Goal: Information Seeking & Learning: Learn about a topic

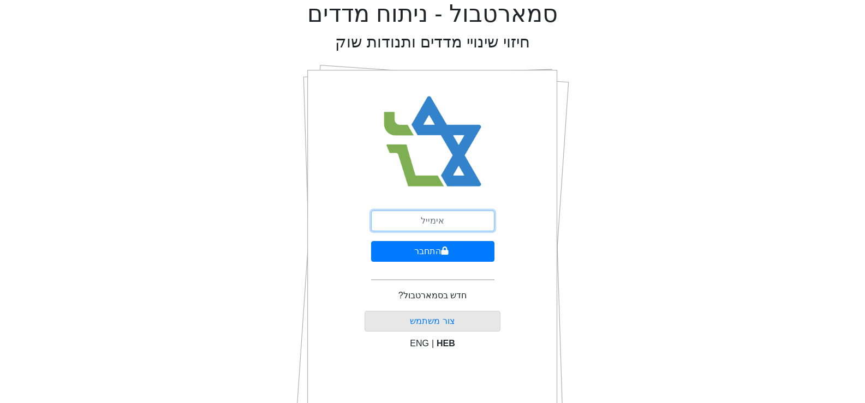
click at [464, 221] on input "email" at bounding box center [432, 221] width 123 height 21
type input "[EMAIL_ADDRESS][DOMAIN_NAME]"
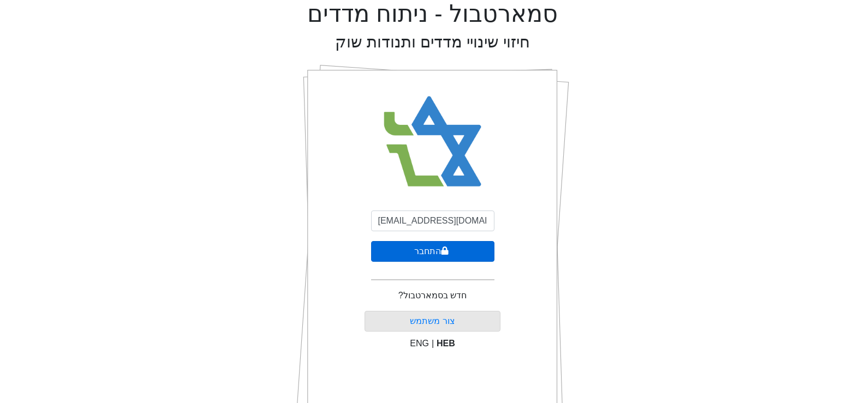
click at [458, 255] on button "התחבר" at bounding box center [432, 251] width 123 height 21
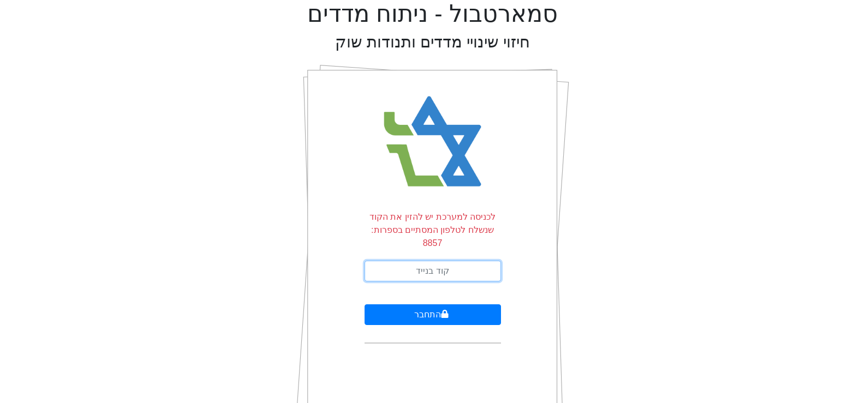
click at [467, 261] on input "text" at bounding box center [432, 271] width 136 height 21
type input "727096"
click at [364, 304] on button "התחבר" at bounding box center [432, 314] width 136 height 21
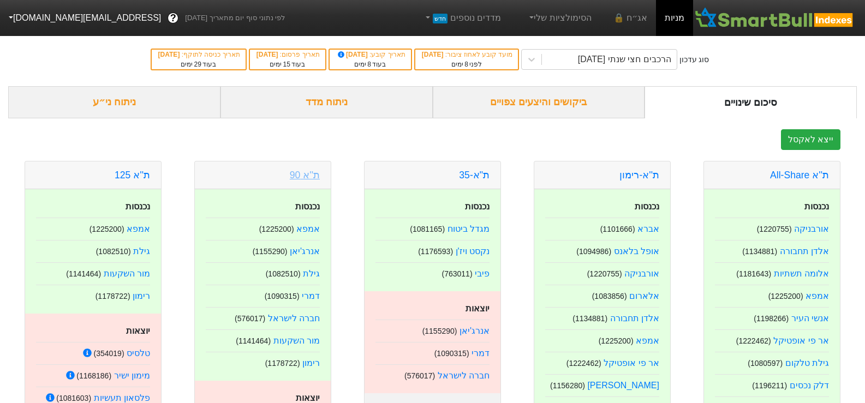
click at [306, 175] on link "ת''א 90" at bounding box center [305, 175] width 30 height 11
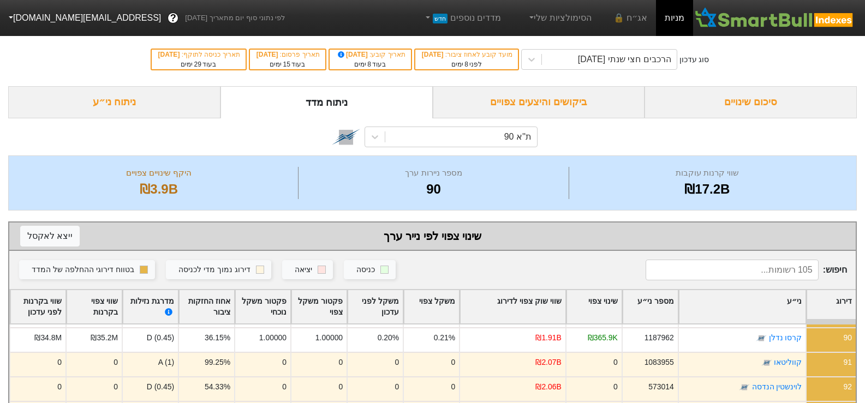
click at [777, 97] on div "סיכום שינויים" at bounding box center [750, 102] width 212 height 32
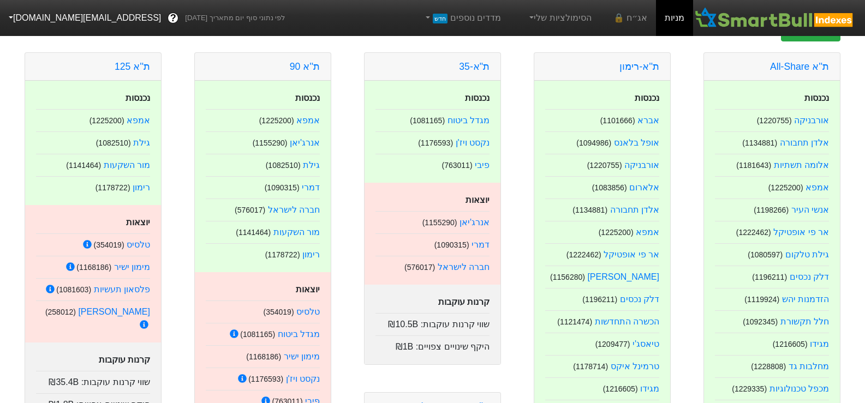
scroll to position [109, 0]
click at [303, 67] on link "ת''א 90" at bounding box center [305, 66] width 30 height 11
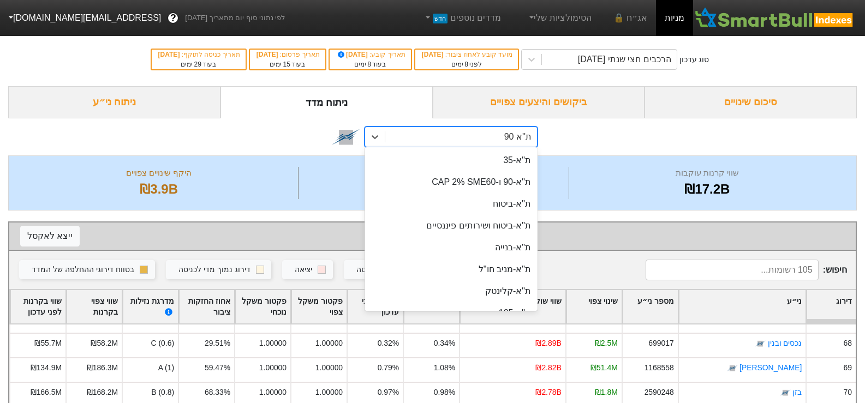
click at [433, 132] on div "ת''א 90" at bounding box center [461, 137] width 152 height 20
click at [501, 158] on div "ת"א-35" at bounding box center [450, 160] width 173 height 22
